Goal: Contribute content: Add original content to the website for others to see

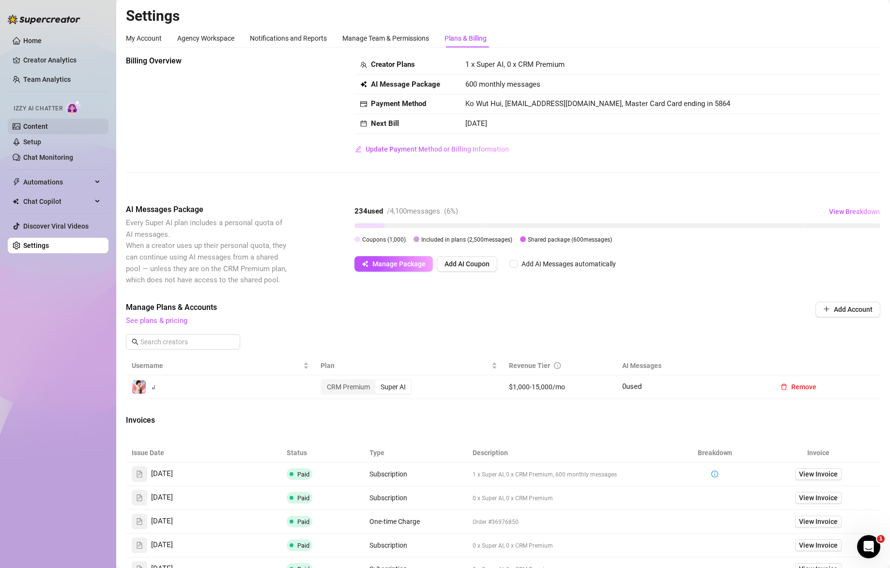
click at [48, 128] on link "Content" at bounding box center [35, 127] width 25 height 8
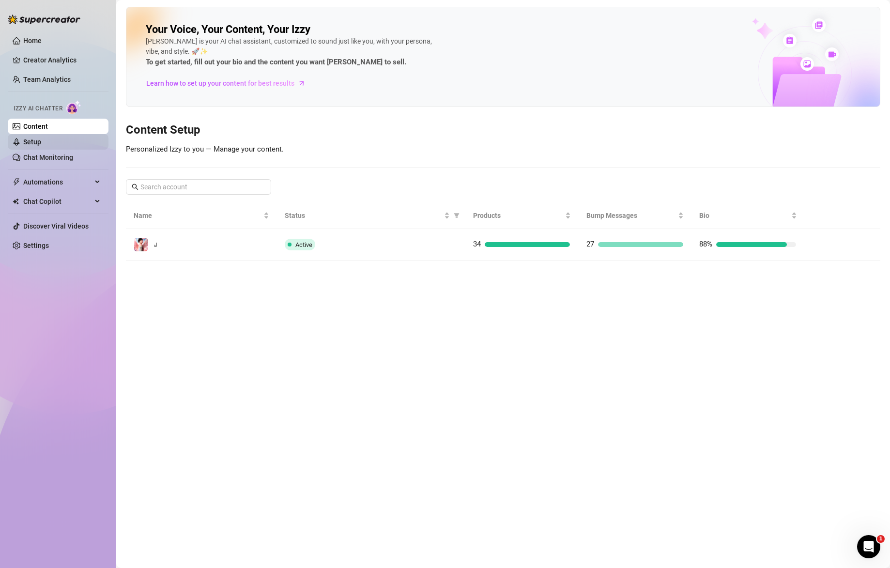
click at [41, 138] on link "Setup" at bounding box center [32, 142] width 18 height 8
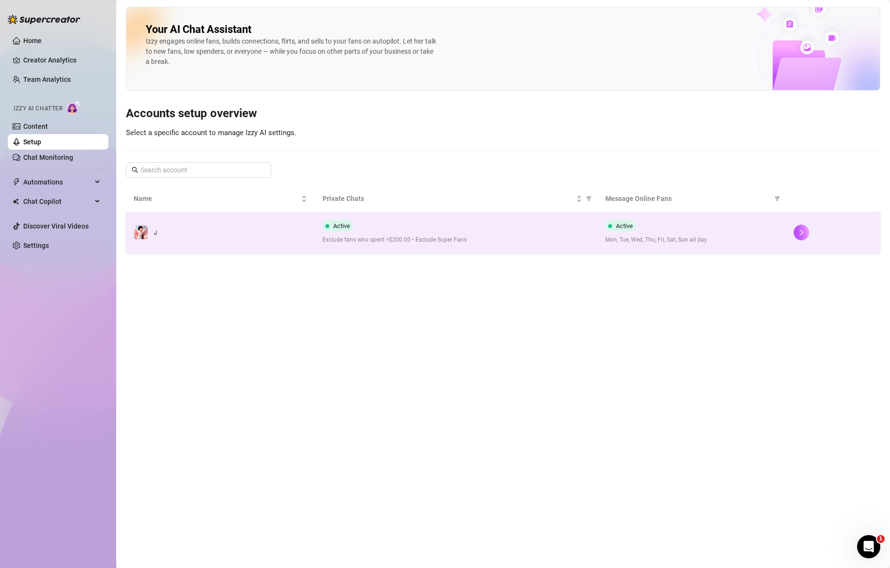
click at [458, 223] on div "Active Exclude fans who spent >$200.00 • Exclude Super Fans" at bounding box center [455, 232] width 267 height 25
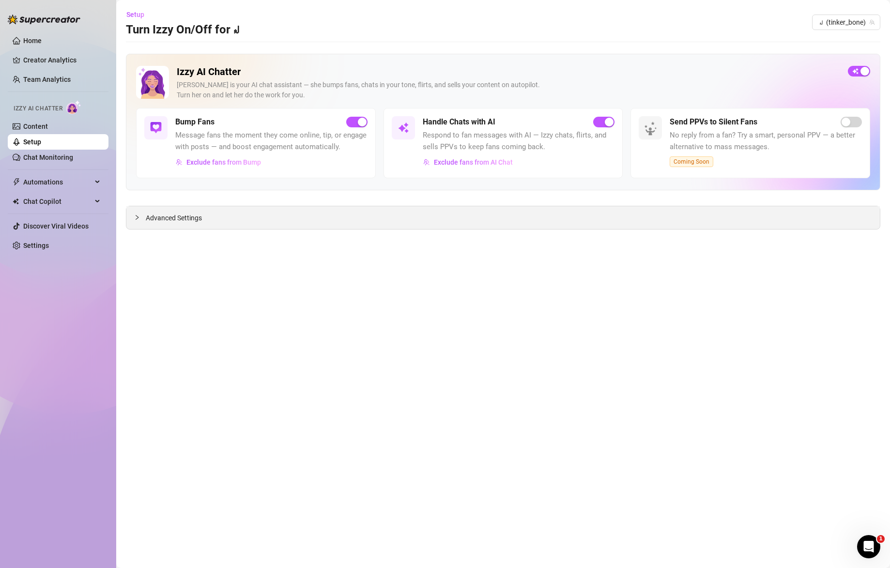
click at [162, 217] on span "Advanced Settings" at bounding box center [174, 218] width 56 height 11
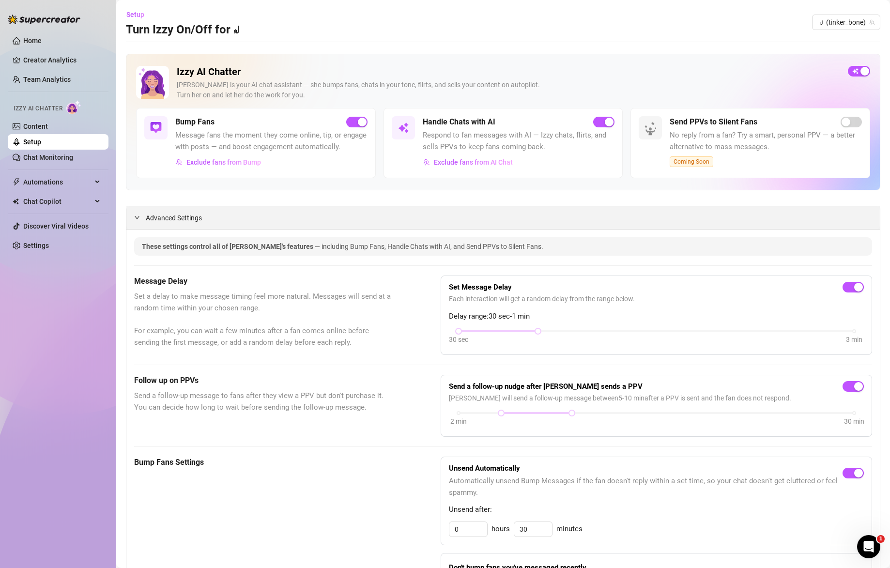
click at [172, 218] on span "Advanced Settings" at bounding box center [174, 218] width 56 height 11
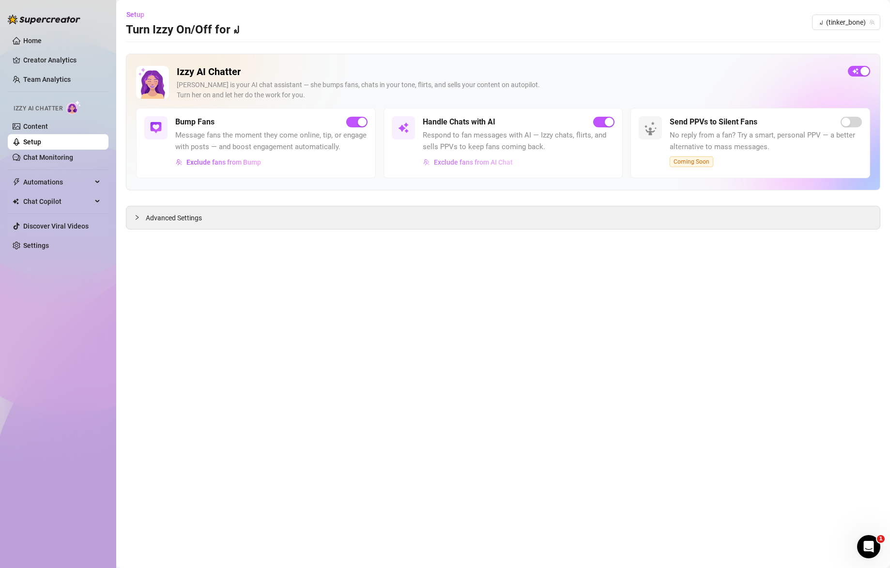
click at [471, 163] on span "Exclude fans from AI Chat" at bounding box center [473, 162] width 79 height 8
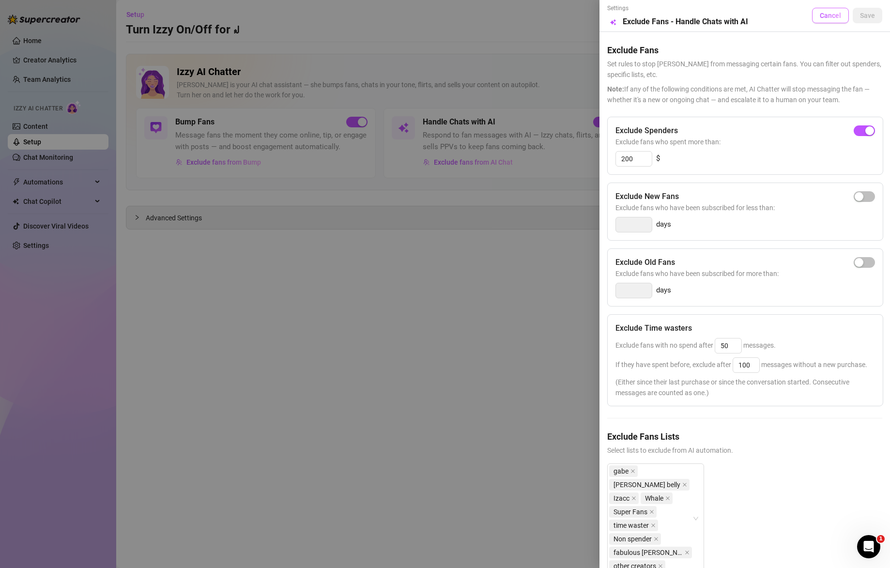
click at [816, 9] on button "Cancel" at bounding box center [830, 15] width 37 height 15
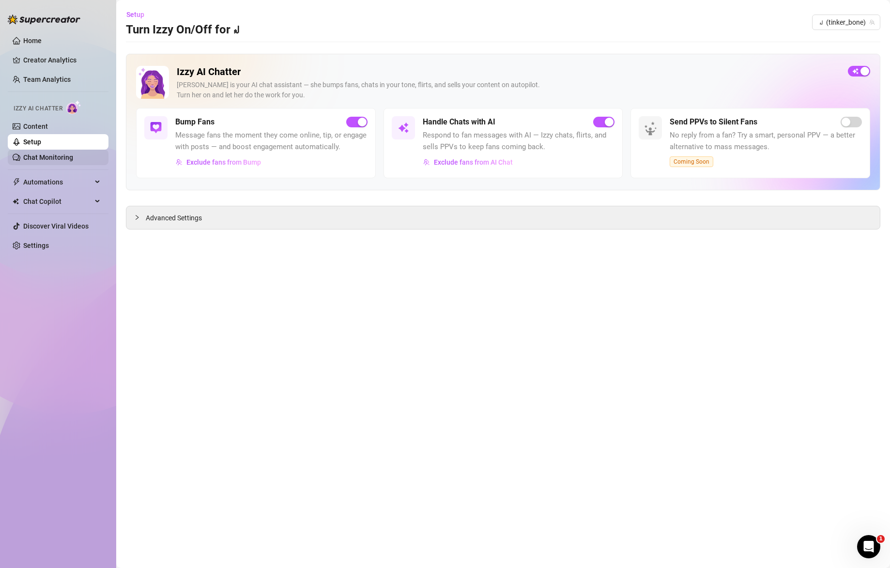
click at [69, 156] on link "Chat Monitoring" at bounding box center [48, 157] width 50 height 8
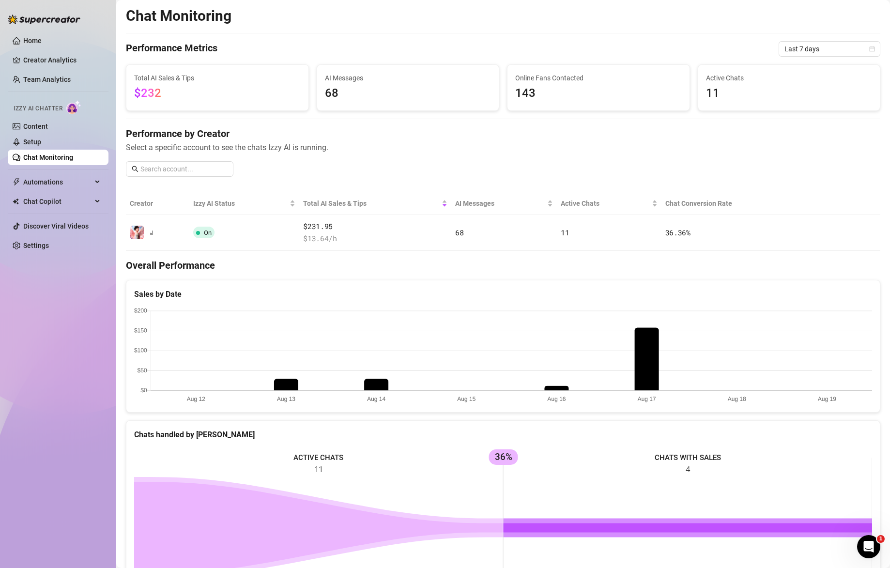
scroll to position [122, 0]
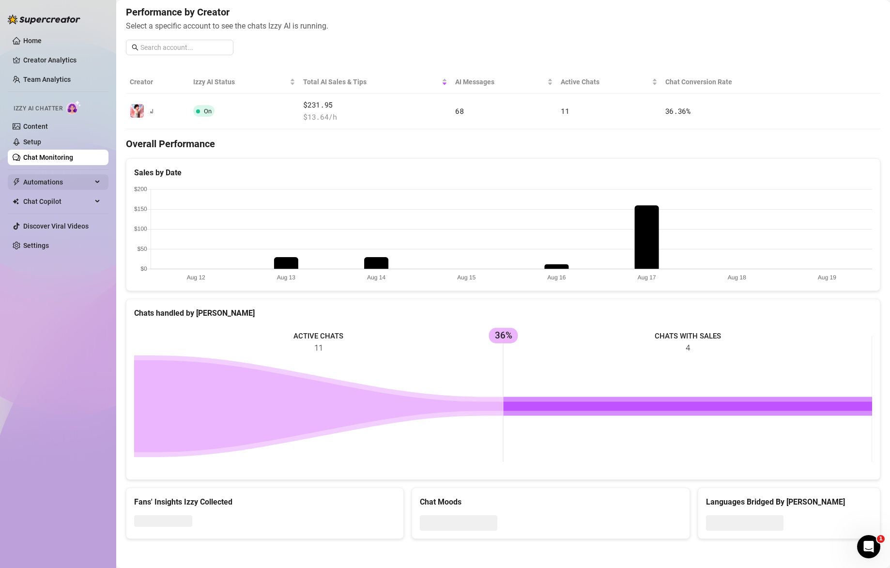
click at [36, 178] on span "Automations" at bounding box center [57, 181] width 69 height 15
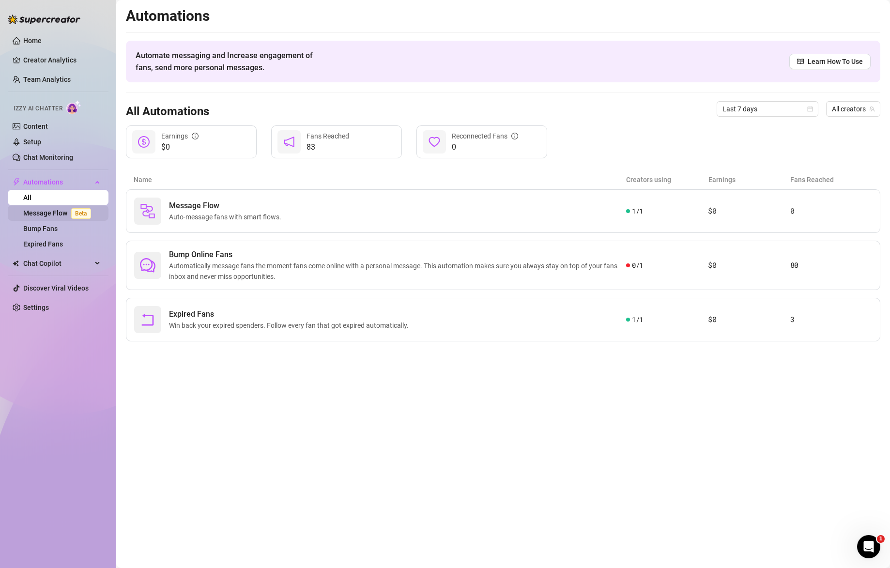
click at [53, 212] on link "Message Flow Beta" at bounding box center [59, 213] width 72 height 8
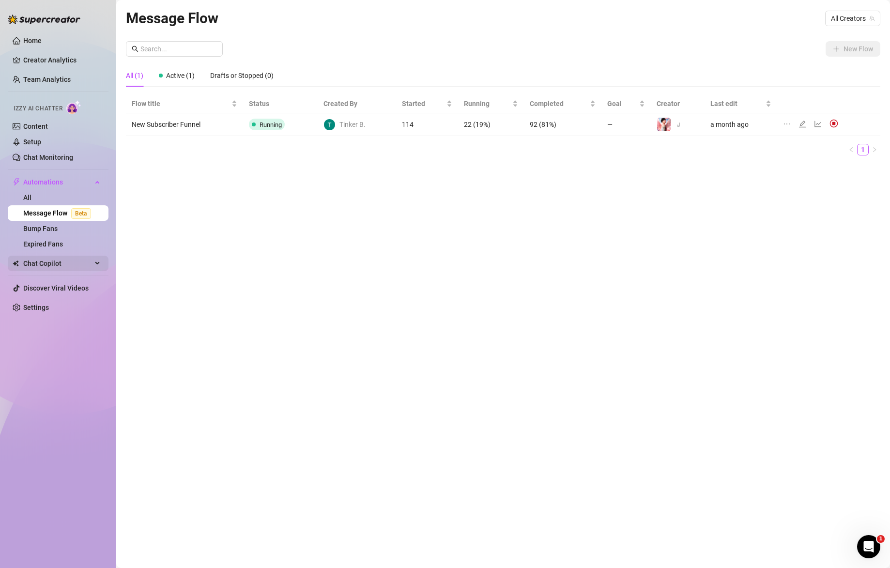
click at [74, 266] on span "Chat Copilot" at bounding box center [57, 263] width 69 height 15
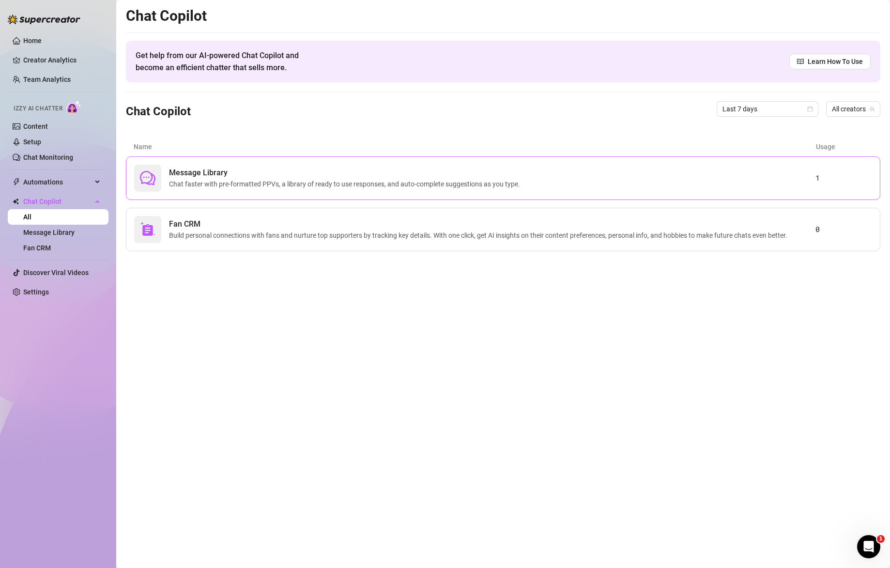
click at [243, 179] on span "Chat faster with pre-formatted PPVs, a library of ready to use responses, and a…" at bounding box center [346, 184] width 355 height 11
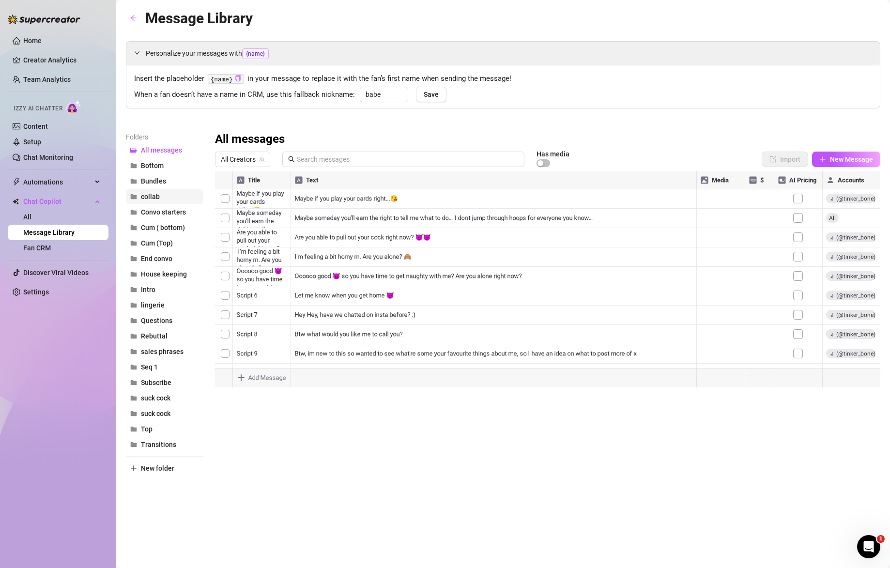
click at [152, 190] on button "collab" at bounding box center [164, 196] width 77 height 15
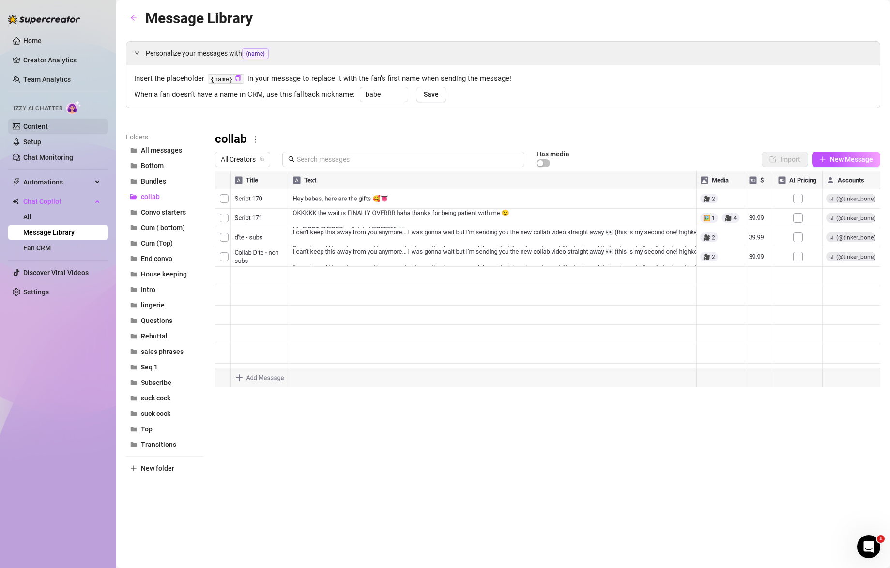
click at [48, 127] on link "Content" at bounding box center [35, 127] width 25 height 8
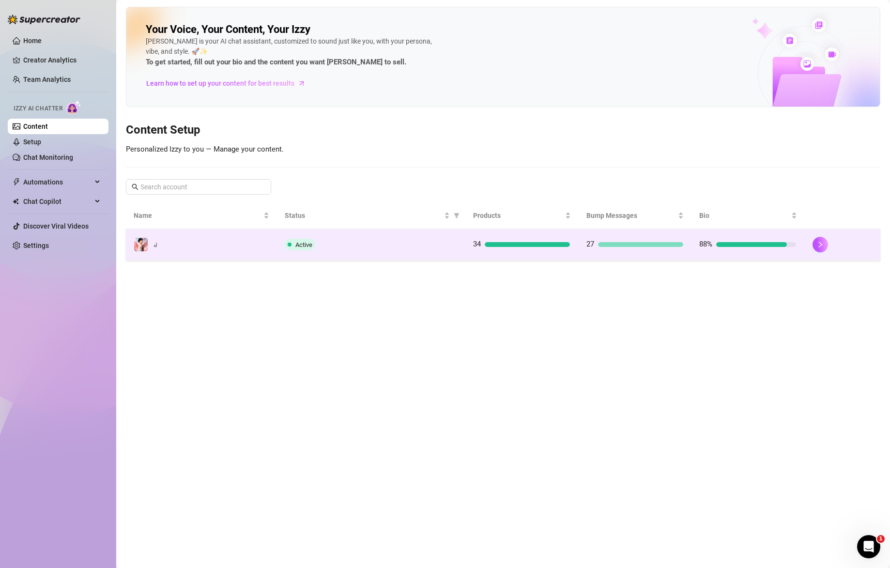
click at [427, 249] on div "Active" at bounding box center [371, 245] width 173 height 12
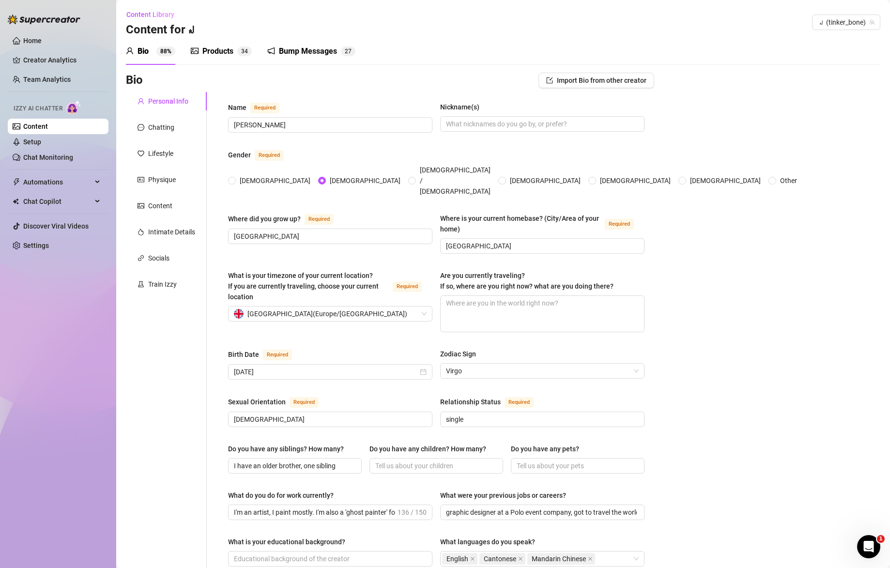
click at [287, 50] on div "Bump Messages" at bounding box center [308, 52] width 58 height 12
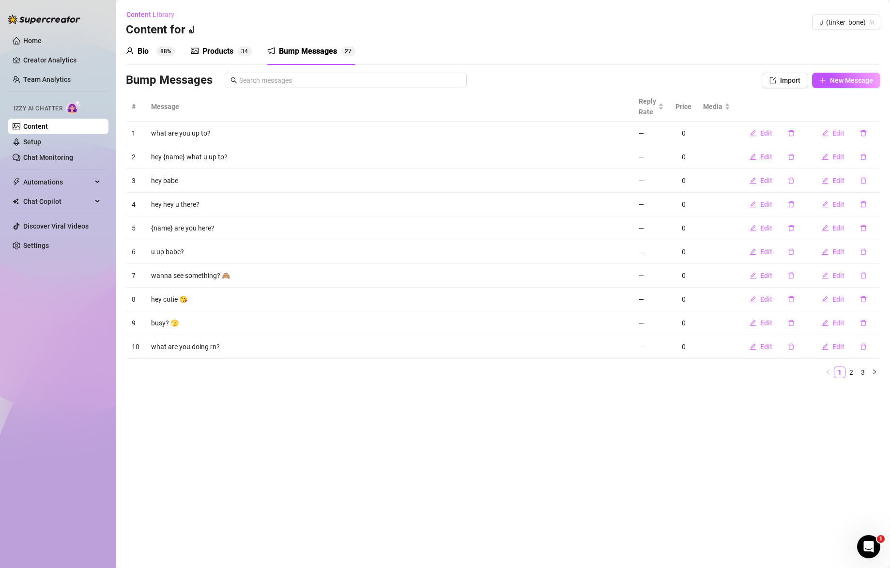
click at [218, 59] on div "Products 3 4" at bounding box center [221, 51] width 61 height 27
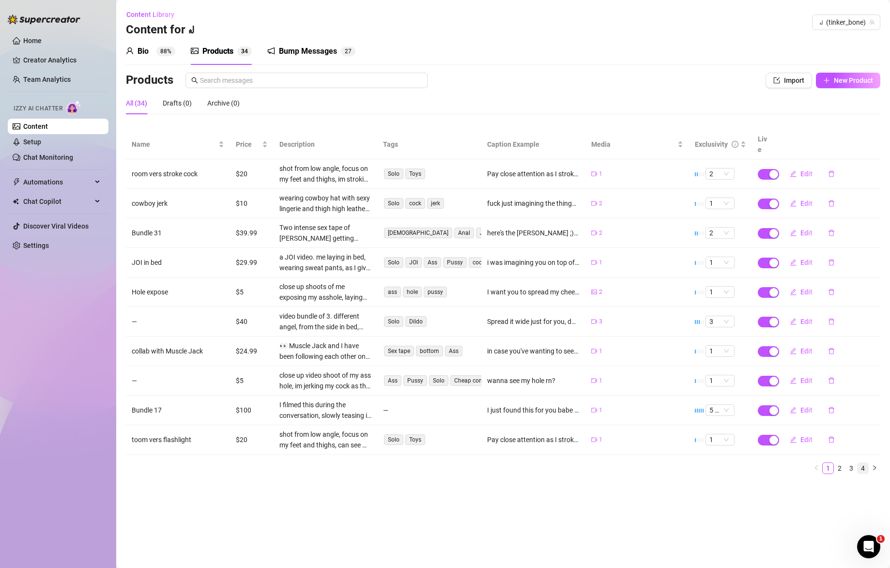
click at [865, 463] on link "4" at bounding box center [863, 468] width 11 height 11
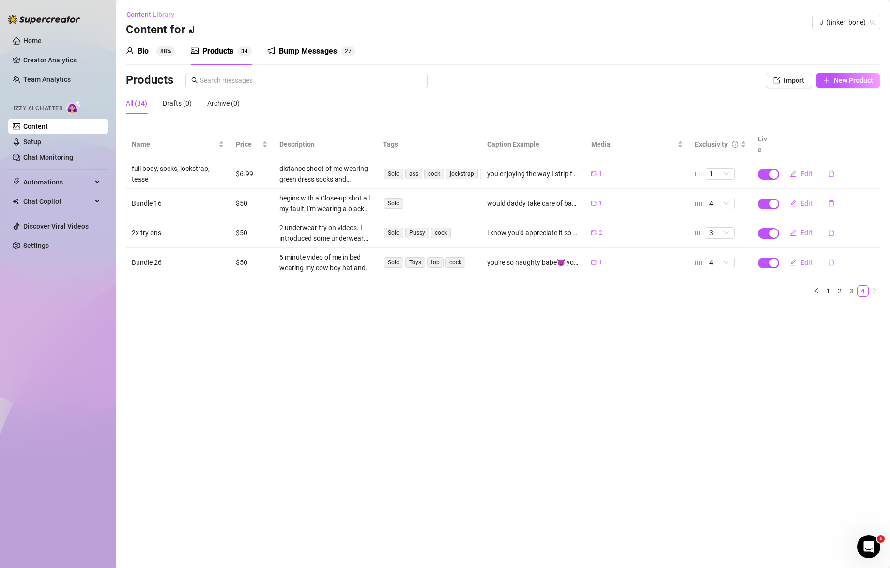
click at [276, 70] on div "Bio 88% Products 3 4 Bump Messages 2 7 Bio Import Bio from other creator Person…" at bounding box center [503, 171] width 754 height 267
click at [274, 76] on input "text" at bounding box center [311, 80] width 222 height 11
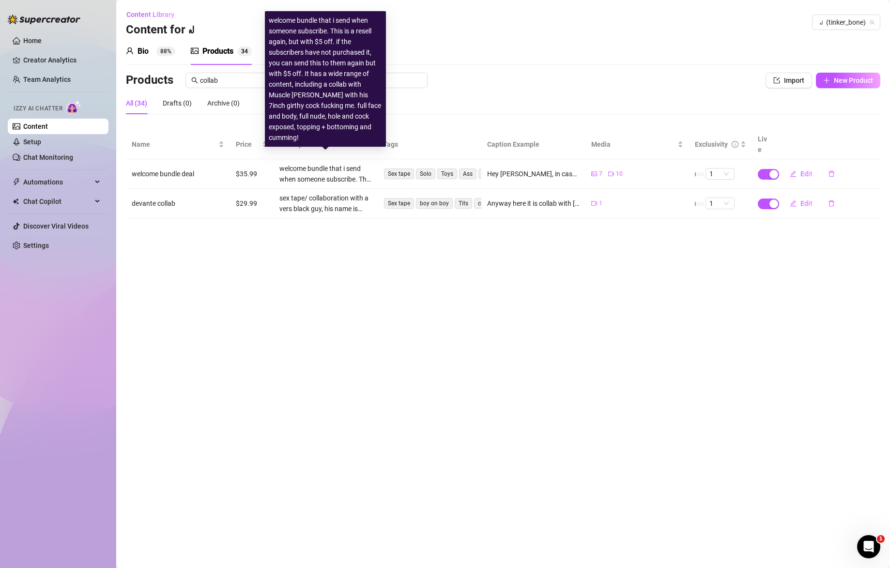
click at [419, 248] on main "Content Library Content for ꒻‍️ ꒻‍️ (tinker_bone) Bio 88% Products 3 4 Bump Mes…" at bounding box center [503, 284] width 774 height 568
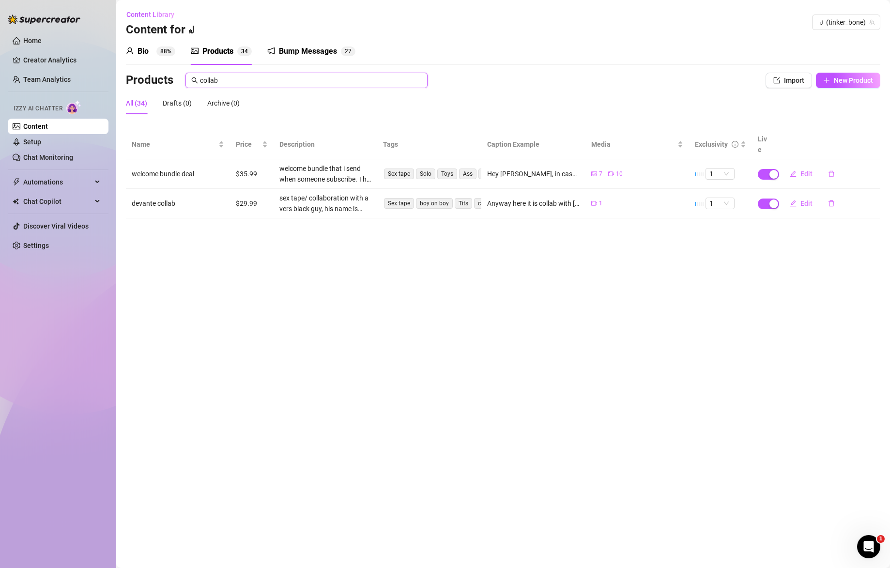
drag, startPoint x: 230, startPoint y: 82, endPoint x: 161, endPoint y: 81, distance: 68.8
click at [161, 81] on div "Products collab" at bounding box center [425, 80] width 598 height 15
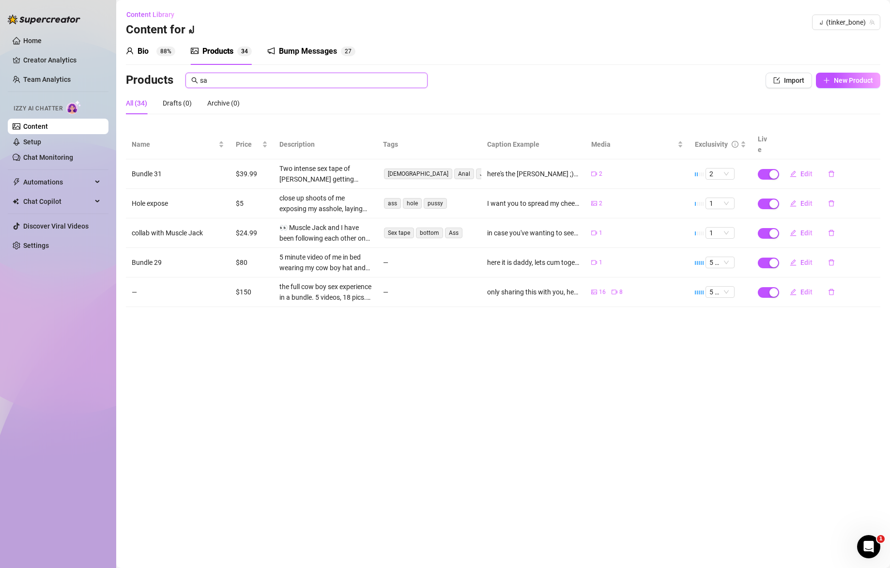
type input "s"
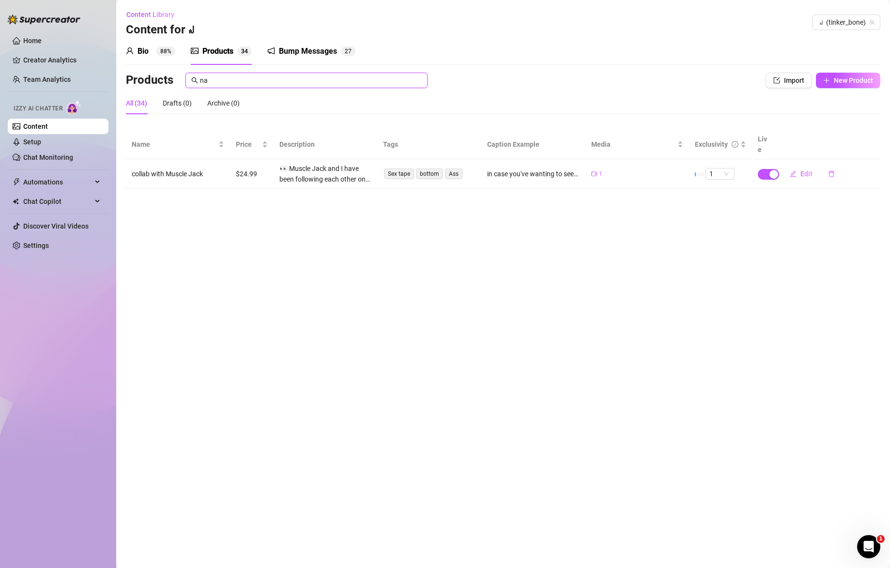
type input "n"
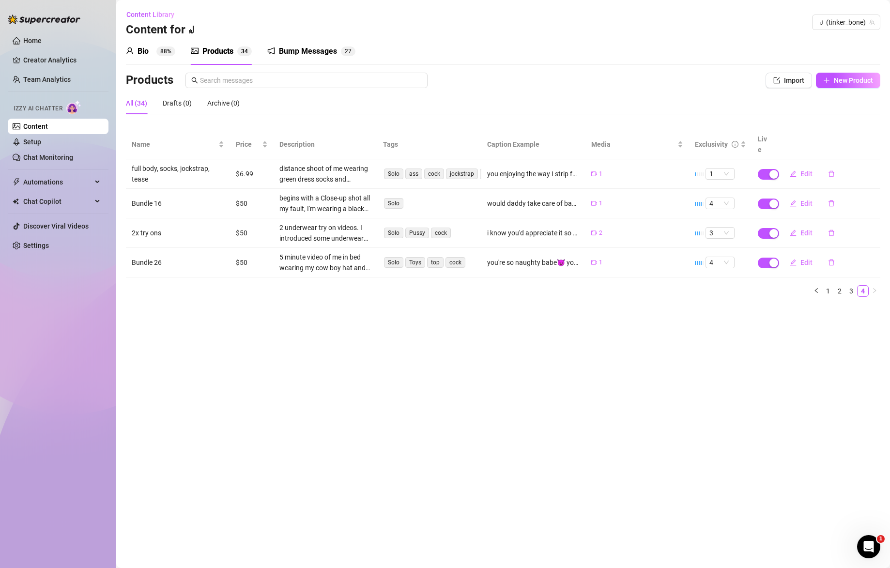
click at [135, 105] on div "All (34)" at bounding box center [136, 103] width 21 height 11
click at [829, 286] on link "1" at bounding box center [828, 291] width 11 height 11
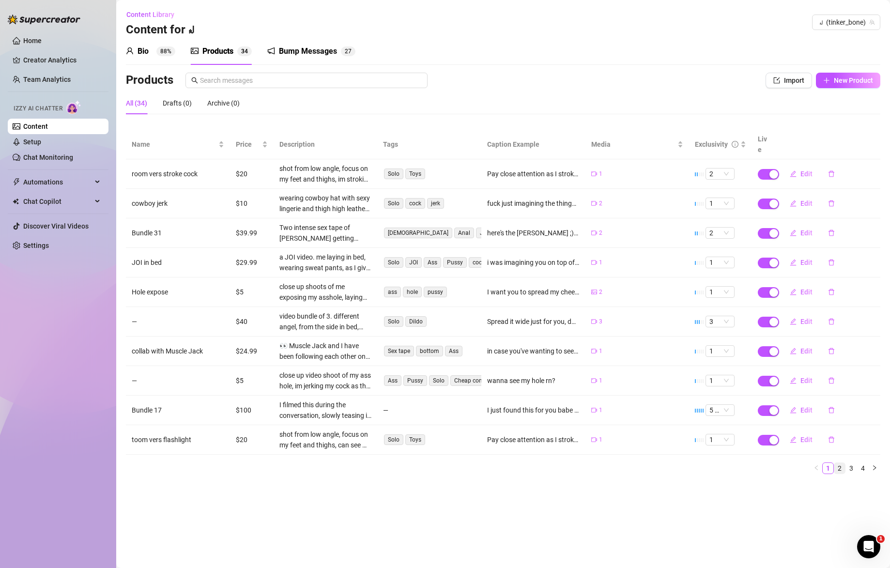
click at [842, 463] on link "2" at bounding box center [839, 468] width 11 height 11
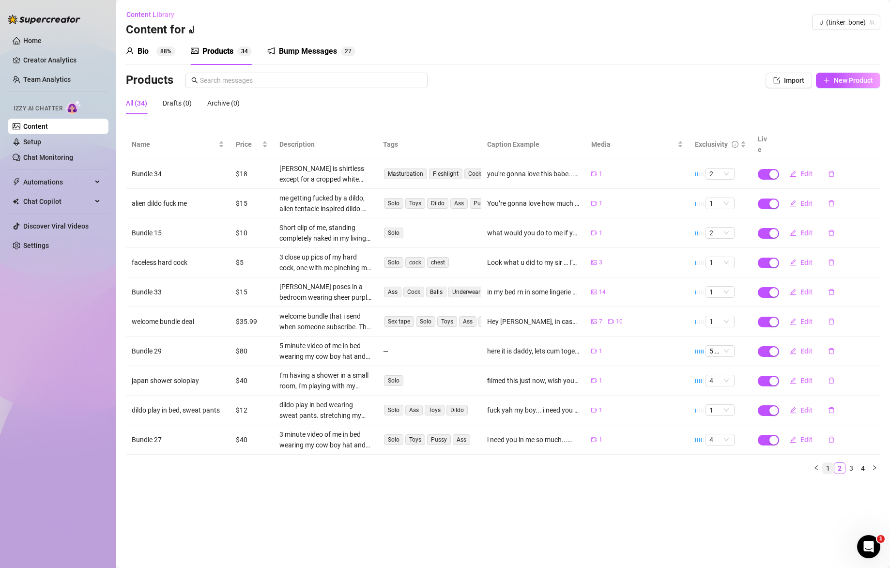
click at [827, 463] on link "1" at bounding box center [828, 468] width 11 height 11
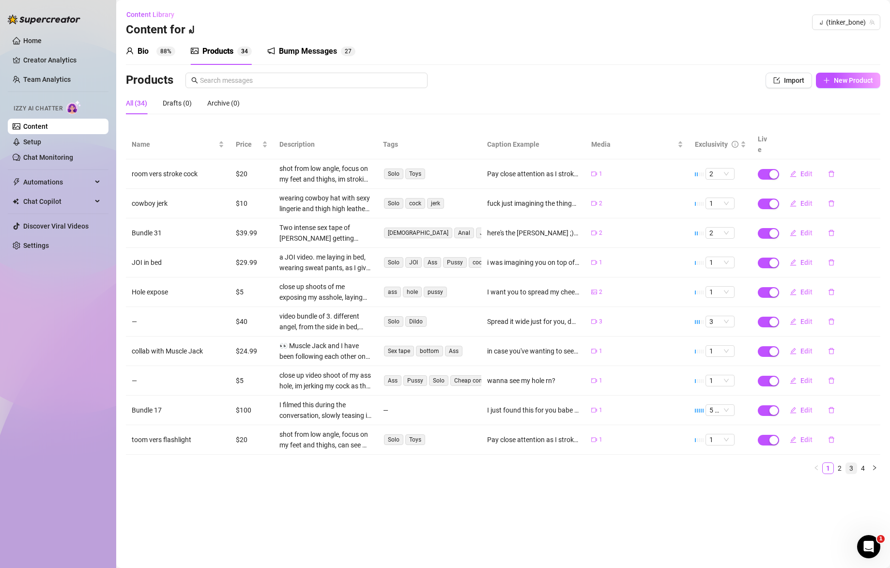
click at [845, 462] on li "3" at bounding box center [851, 468] width 12 height 12
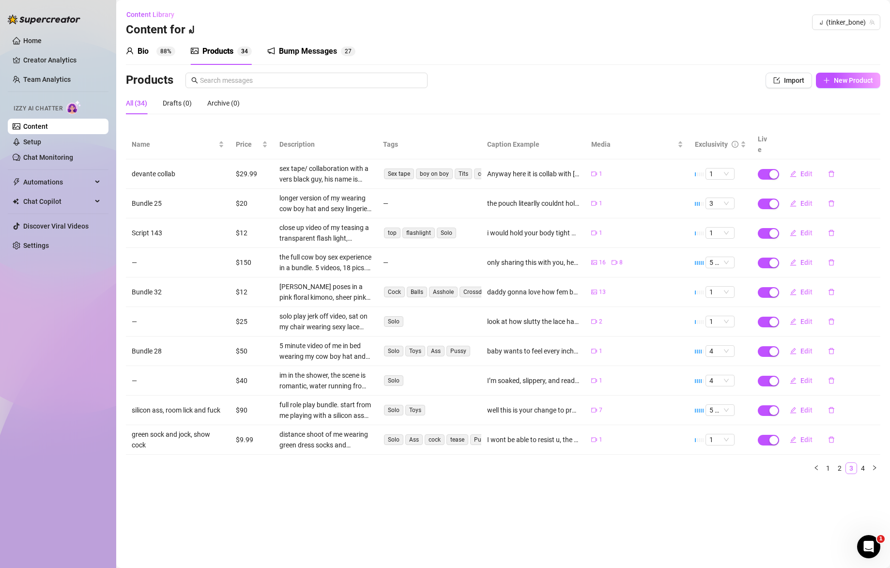
click at [856, 463] on link "3" at bounding box center [851, 468] width 11 height 11
click at [862, 463] on link "4" at bounding box center [863, 468] width 11 height 11
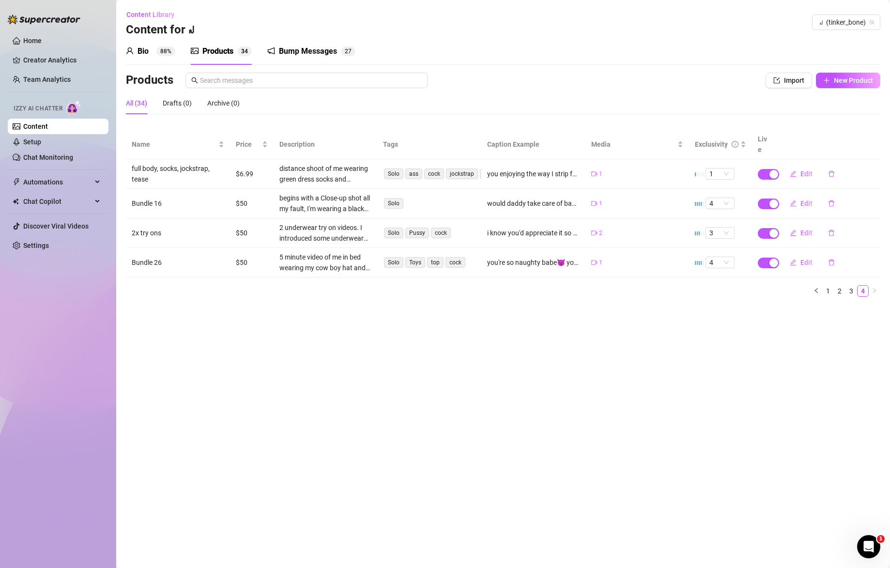
click at [854, 456] on main "Content Library Content for ꒻‍️ ꒻‍️ (tinker_bone) Bio 88% Products 3 4 Bump Mes…" at bounding box center [503, 284] width 774 height 568
click at [838, 458] on main "Content Library Content for ꒻‍️ ꒻‍️ (tinker_bone) Bio 88% Products 3 4 Bump Mes…" at bounding box center [503, 284] width 774 height 568
click at [848, 286] on link "3" at bounding box center [851, 291] width 11 height 11
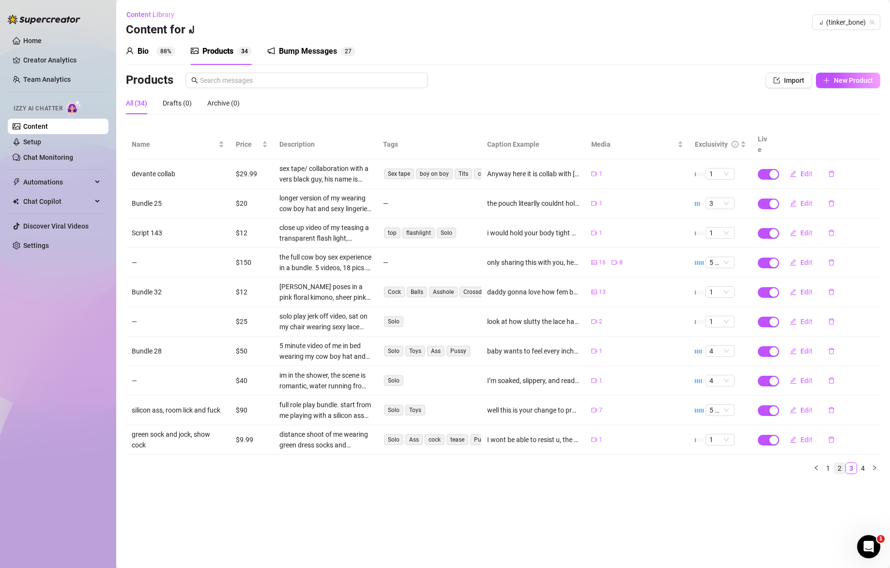
click at [838, 463] on link "2" at bounding box center [839, 468] width 11 height 11
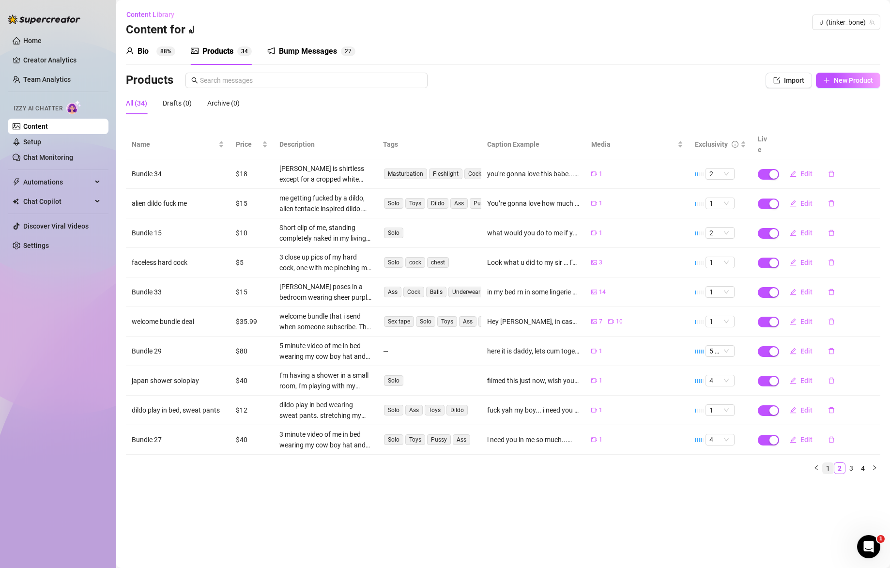
click at [827, 463] on link "1" at bounding box center [828, 468] width 11 height 11
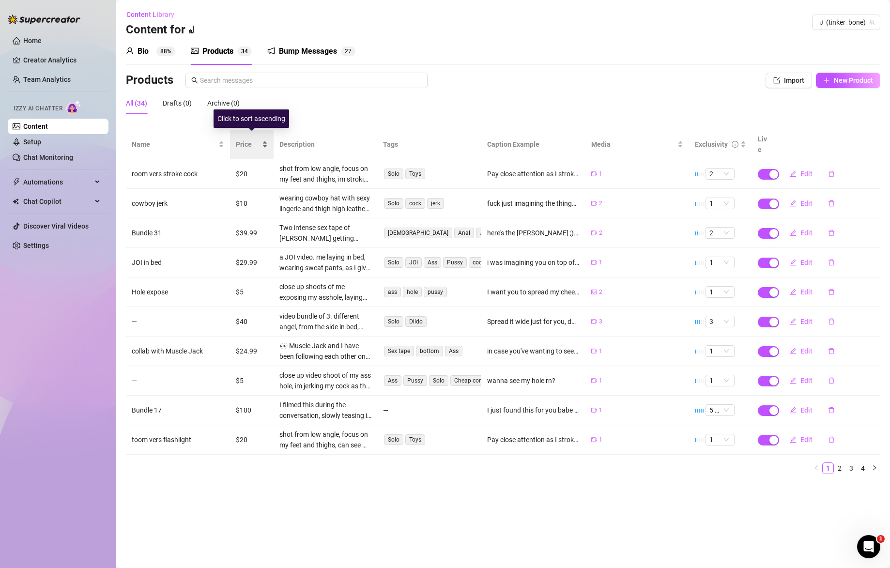
click at [256, 139] on span "Price" at bounding box center [248, 144] width 24 height 11
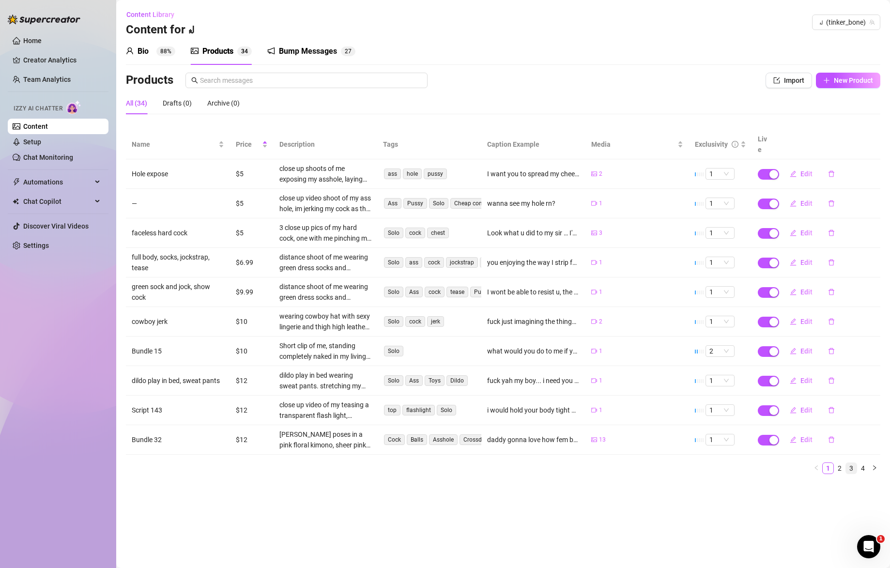
click at [849, 463] on link "3" at bounding box center [851, 468] width 11 height 11
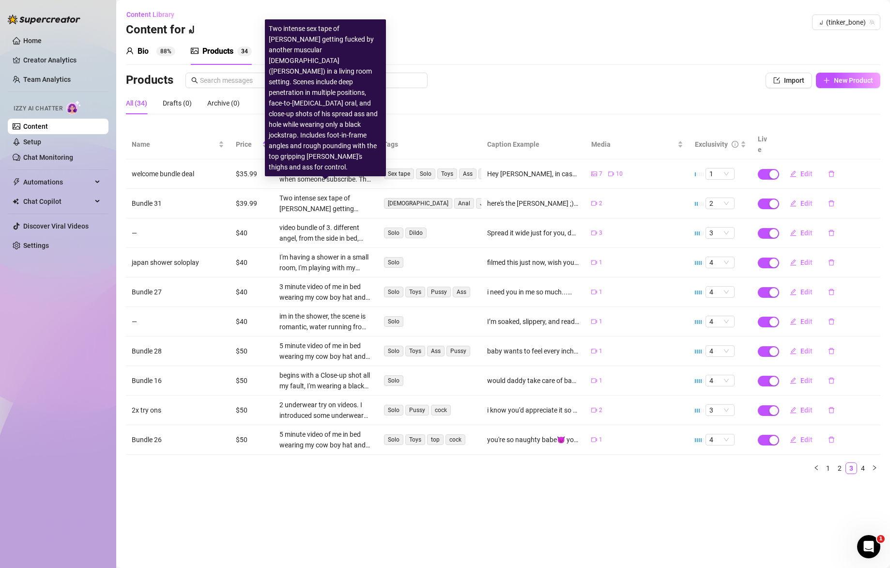
click at [318, 194] on div "Two intense sex tape of [PERSON_NAME] getting fucked by another muscular [DEMOG…" at bounding box center [325, 203] width 92 height 21
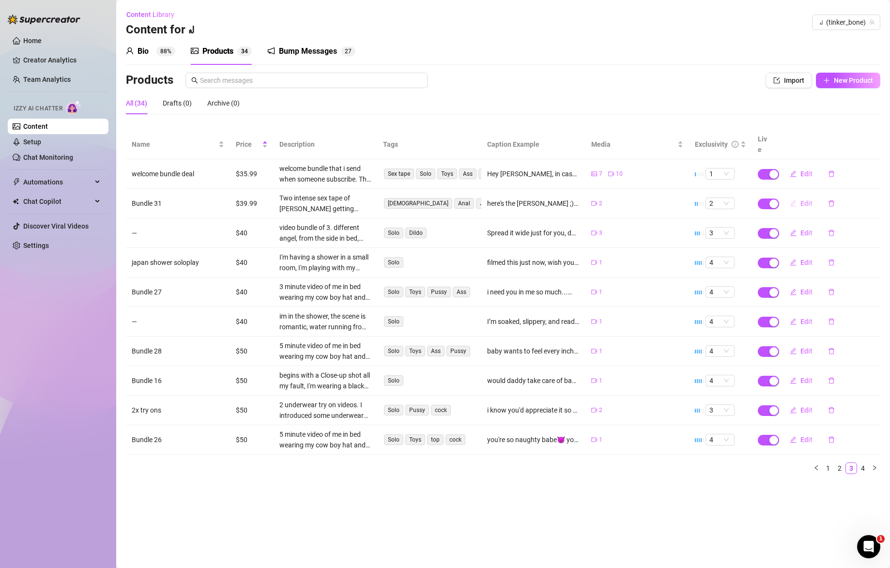
click at [808, 199] on span "Edit" at bounding box center [806, 203] width 12 height 8
type textarea "here's the [PERSON_NAME] ;) getting bred by him so such a turn on 🫦 i have thro…"
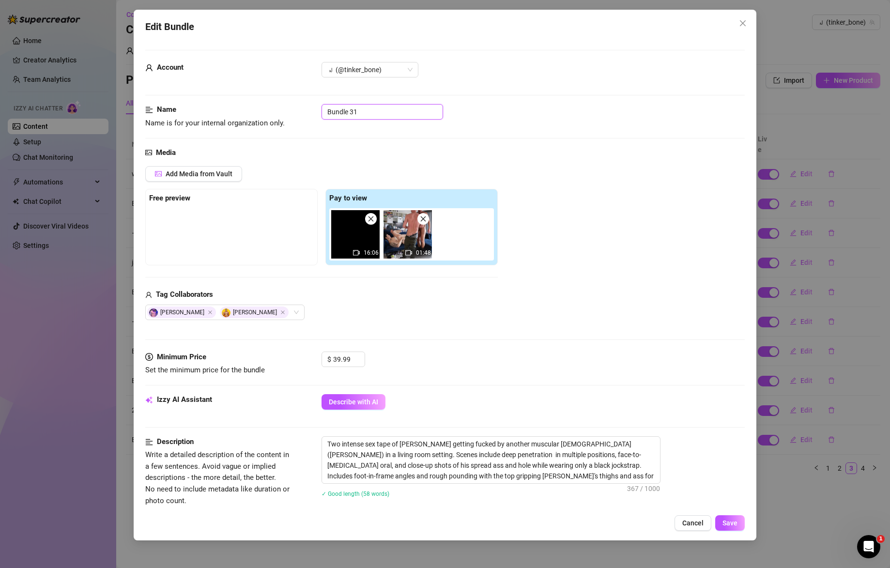
drag, startPoint x: 341, startPoint y: 110, endPoint x: 323, endPoint y: 110, distance: 17.9
click at [323, 110] on input "Bundle 31" at bounding box center [383, 111] width 122 height 15
type input "[PERSON_NAME]"
drag, startPoint x: 575, startPoint y: 324, endPoint x: 560, endPoint y: 319, distance: 16.2
click at [575, 323] on div "Media Add Media from Vault Free preview Pay to view 16:06 01:48 Tag Collaborato…" at bounding box center [445, 249] width 600 height 204
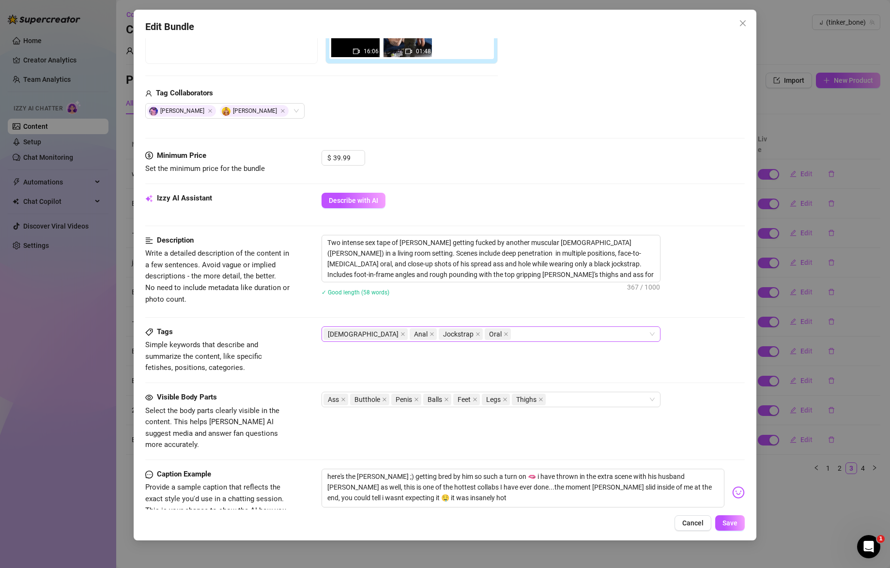
scroll to position [203, 0]
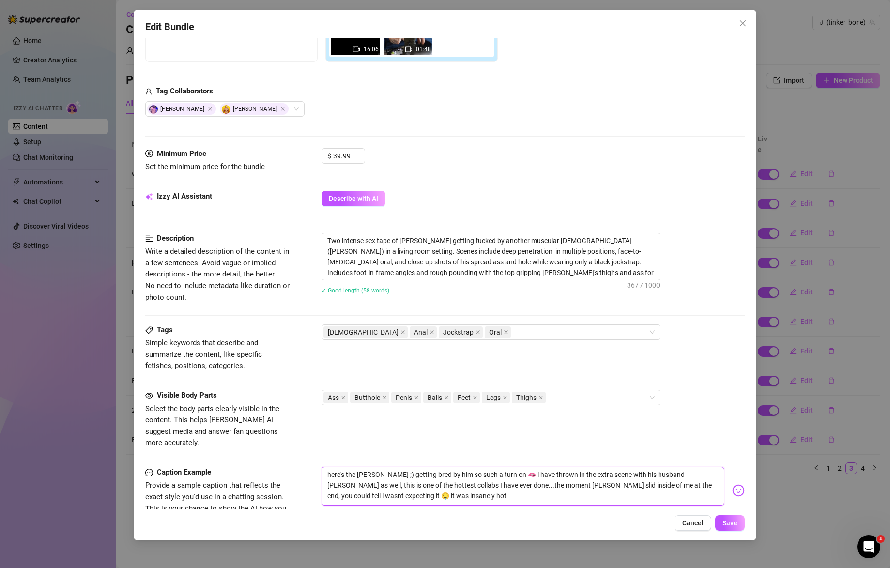
drag, startPoint x: 454, startPoint y: 487, endPoint x: 297, endPoint y: 440, distance: 163.8
click at [297, 440] on form "Account ꒻‍️ (@tinker_bone) Name Name is for your internal organization only. [P…" at bounding box center [445, 255] width 600 height 816
drag, startPoint x: 435, startPoint y: 265, endPoint x: 256, endPoint y: 208, distance: 188.2
click at [256, 208] on form "Account ꒻‍️ (@tinker_bone) Name Name is for your internal organization only. [P…" at bounding box center [445, 255] width 600 height 816
click at [736, 527] on button "Save" at bounding box center [730, 522] width 30 height 15
